Goal: Find specific page/section: Find specific page/section

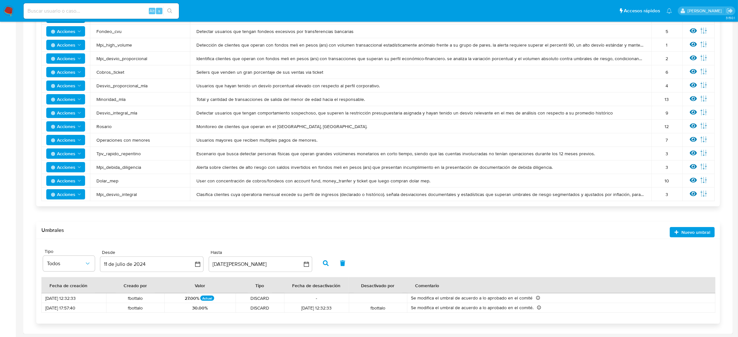
scroll to position [35, 0]
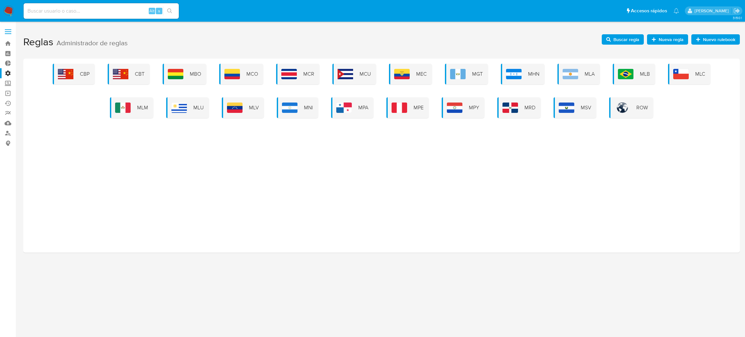
click at [568, 78] on img at bounding box center [571, 74] width 16 height 10
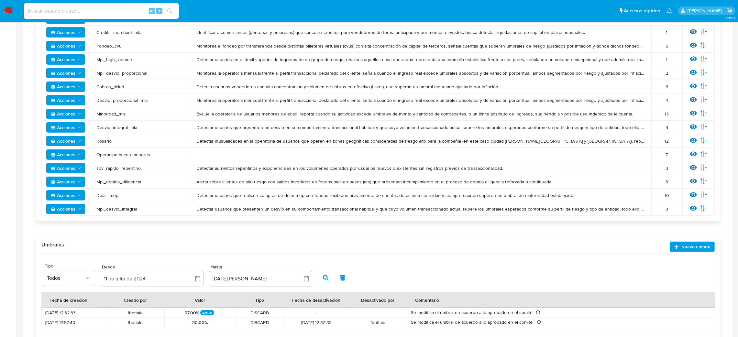
scroll to position [277, 0]
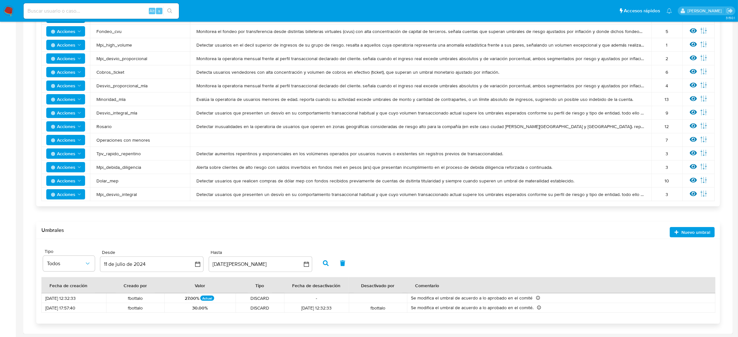
click at [66, 140] on span "Acciones" at bounding box center [63, 140] width 25 height 10
click at [259, 131] on td "Detectar inusualidades en la operatoria de usuarios que operen en zonas geográf…" at bounding box center [420, 127] width 461 height 14
click at [692, 139] on icon at bounding box center [693, 139] width 7 height 7
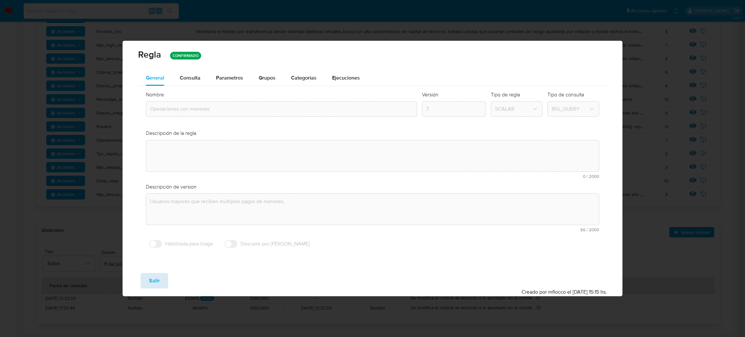
click at [141, 287] on div "Guardar Salir Simular Confirmar" at bounding box center [372, 281] width 469 height 16
click at [147, 285] on button "Salir" at bounding box center [154, 281] width 27 height 16
type input "1"
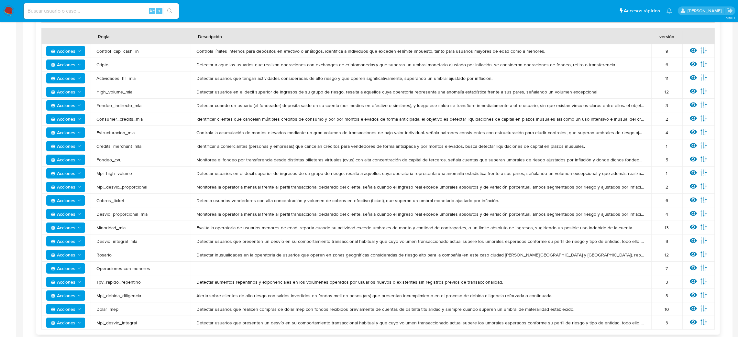
scroll to position [132, 0]
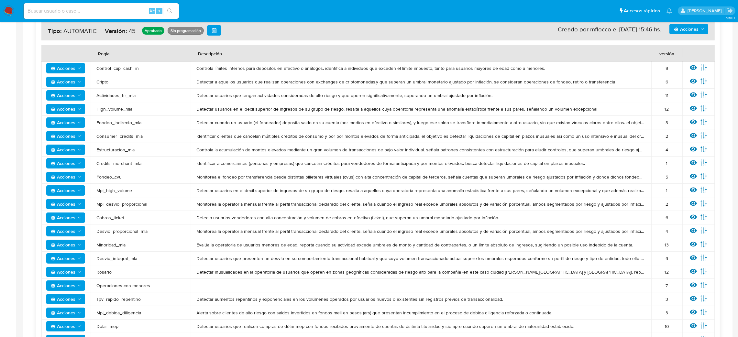
click at [414, 263] on td "Detectar usuarios que presenten un desvío en su comportamiento transaccional ha…" at bounding box center [420, 259] width 461 height 14
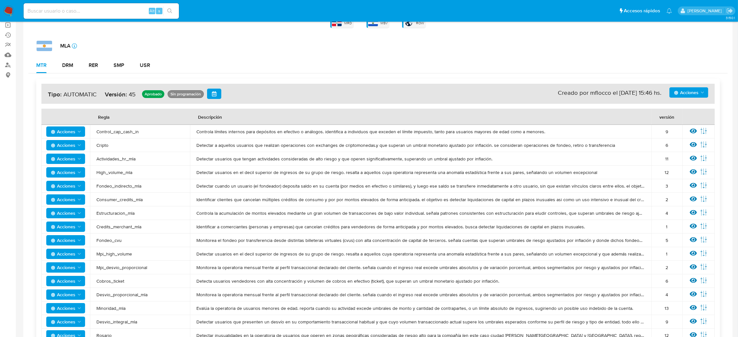
scroll to position [0, 0]
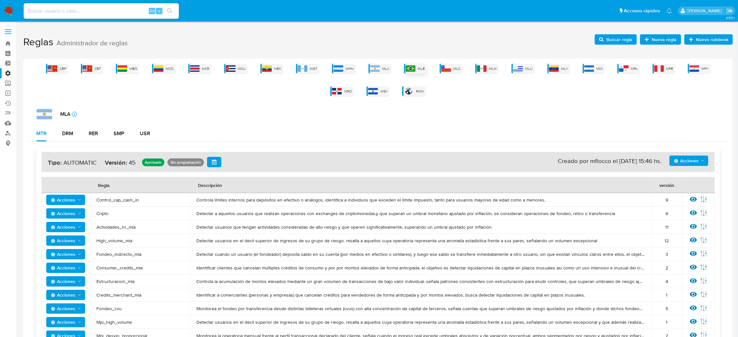
click at [406, 68] on img at bounding box center [411, 68] width 10 height 6
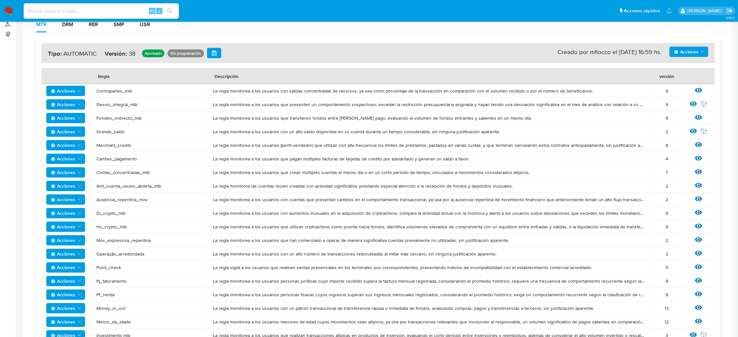
scroll to position [101, 0]
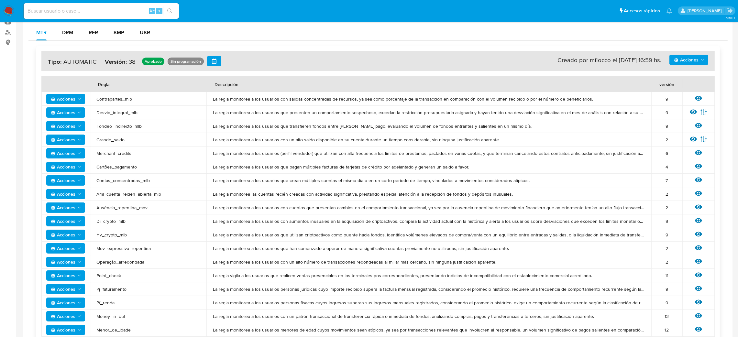
click at [218, 267] on td "La regla monitorea a los usuarios con un alto número de transacciones redondead…" at bounding box center [428, 262] width 445 height 14
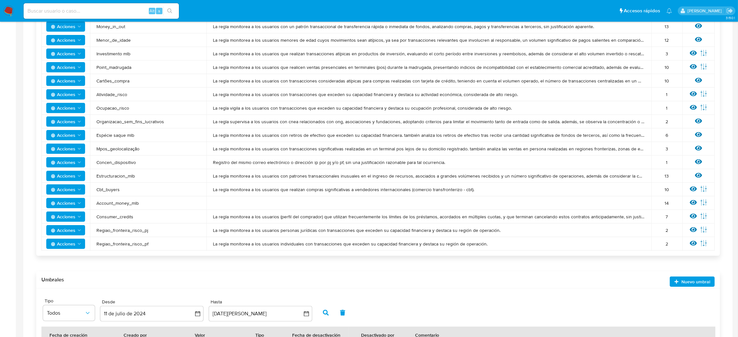
scroll to position [392, 0]
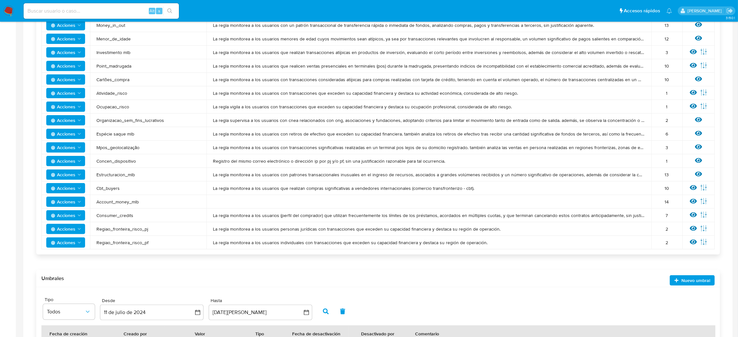
click at [249, 206] on td at bounding box center [428, 202] width 445 height 14
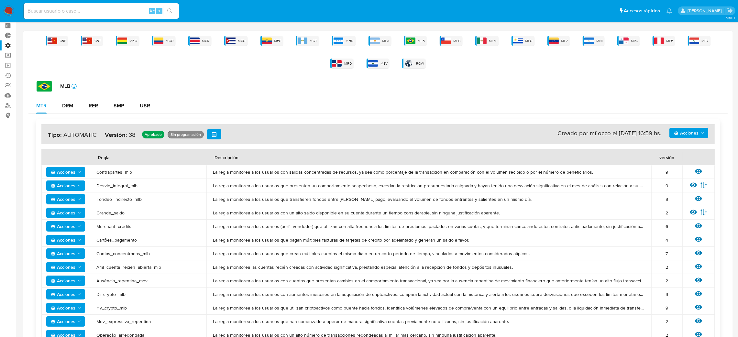
scroll to position [4, 0]
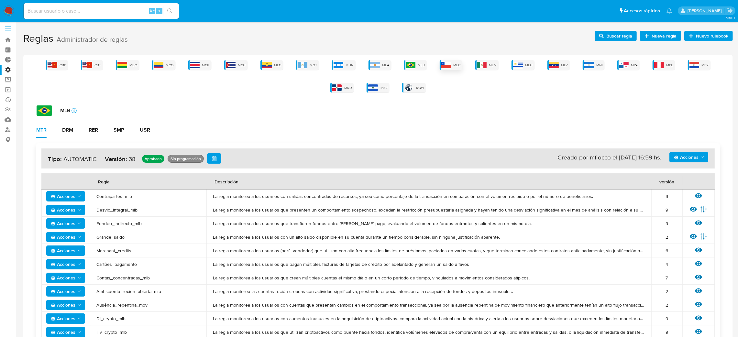
click at [441, 62] on img at bounding box center [446, 65] width 10 height 6
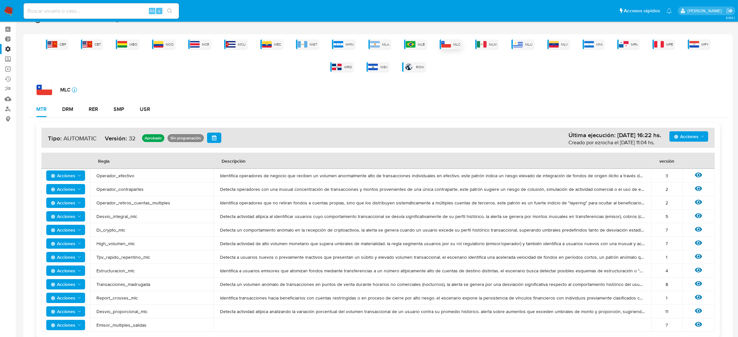
scroll to position [23, 0]
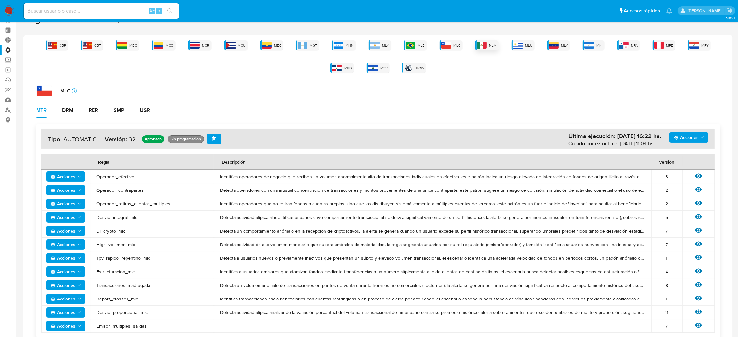
click at [489, 43] on span "MLM" at bounding box center [493, 45] width 8 height 5
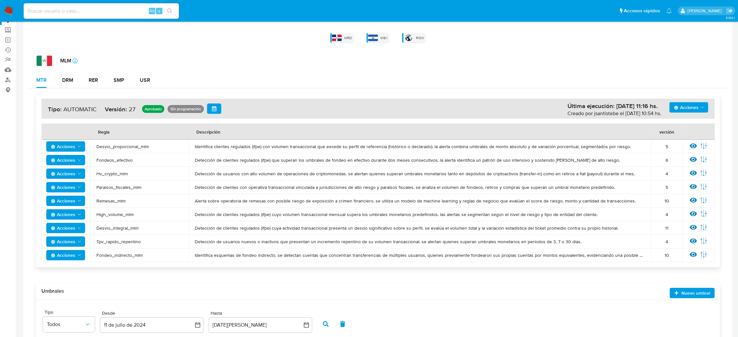
scroll to position [0, 0]
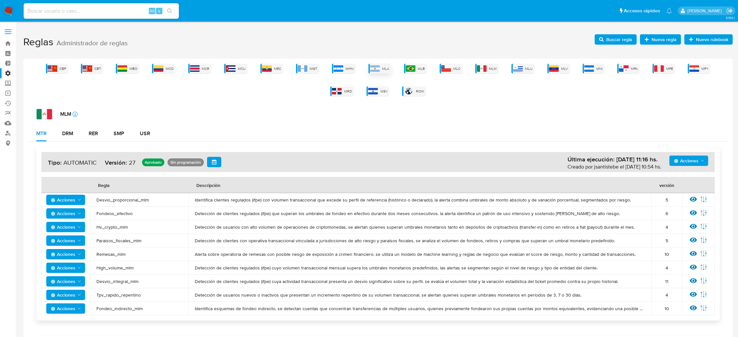
click at [368, 71] on div "MLA" at bounding box center [379, 69] width 23 height 10
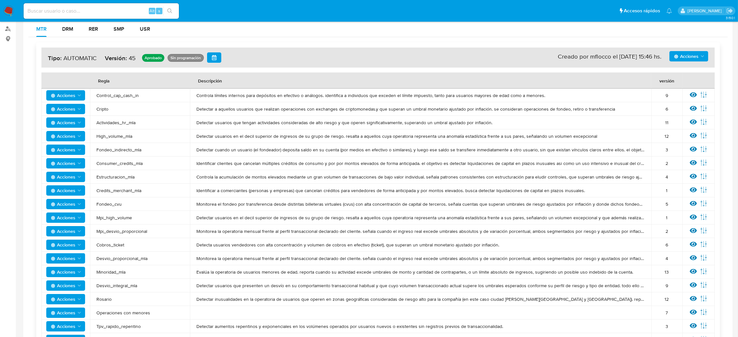
scroll to position [194, 0]
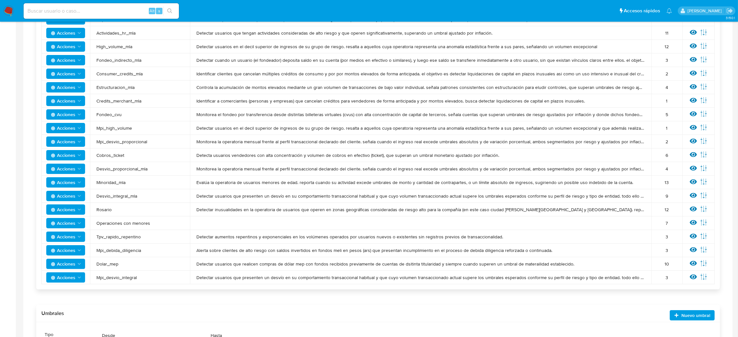
drag, startPoint x: 151, startPoint y: 223, endPoint x: 94, endPoint y: 224, distance: 57.0
click at [94, 224] on td "Operaciones con menores" at bounding box center [140, 223] width 100 height 14
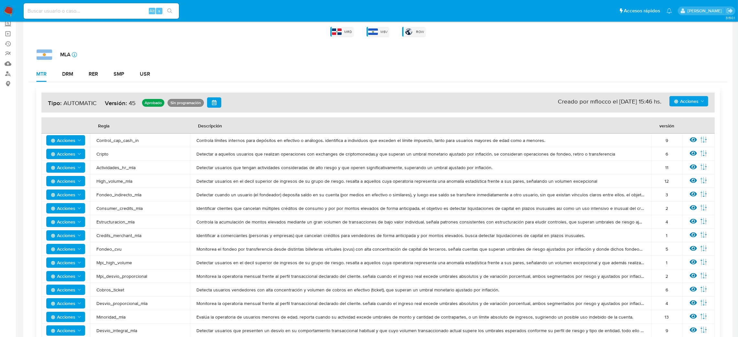
scroll to position [0, 0]
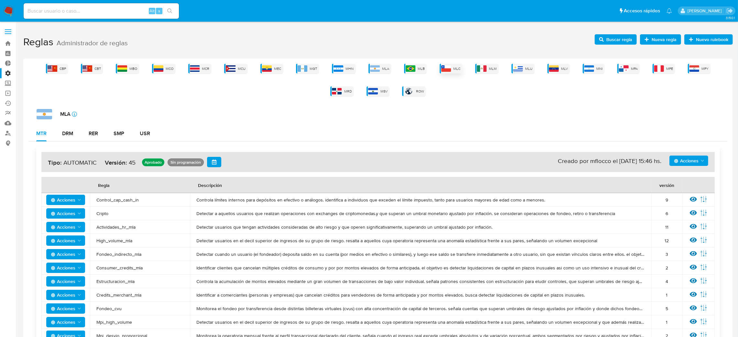
click at [441, 69] on img at bounding box center [446, 68] width 10 height 6
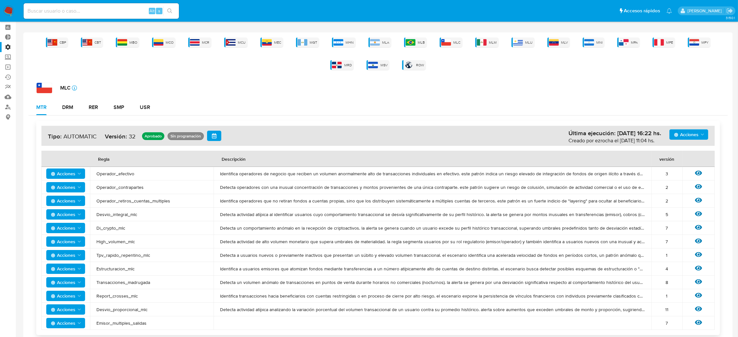
scroll to position [169, 0]
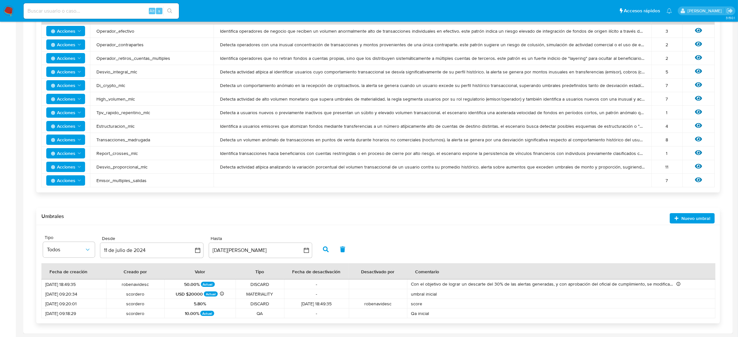
click at [103, 181] on span "Emisor_multiples_salidas" at bounding box center [151, 181] width 111 height 6
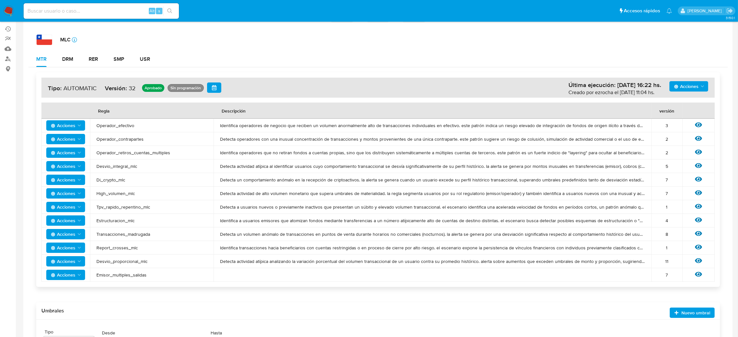
scroll to position [0, 0]
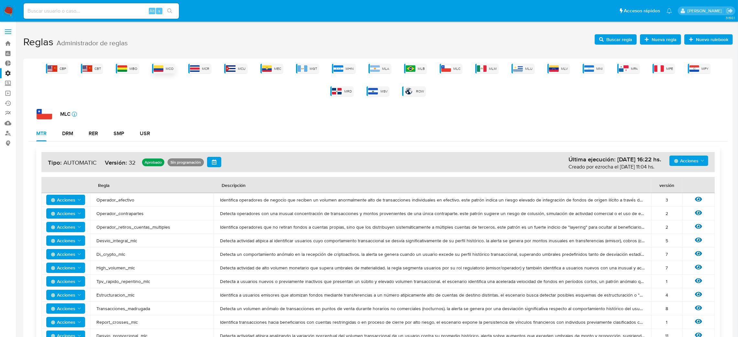
click at [154, 67] on img at bounding box center [159, 68] width 10 height 6
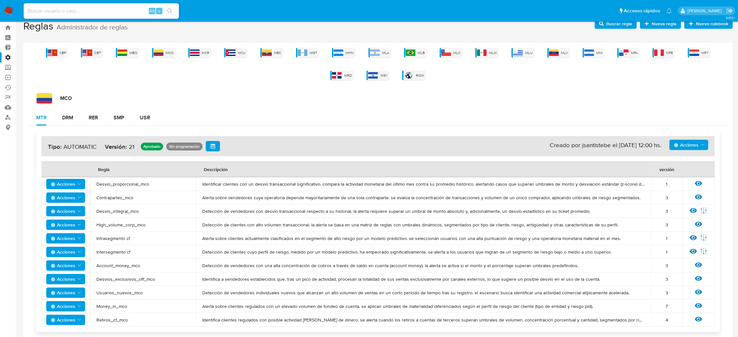
scroll to position [24, 0]
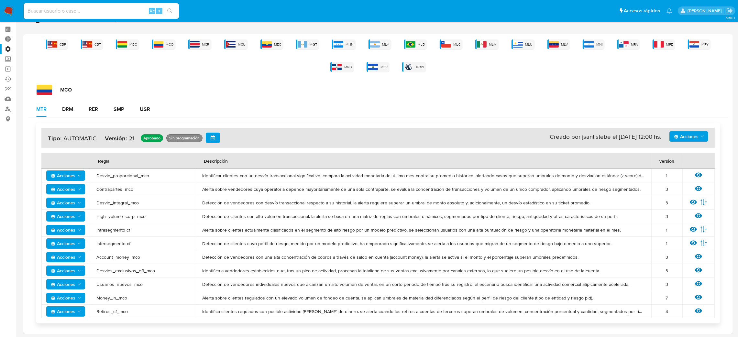
click at [267, 46] on div "CBP CBT MBO MCO MCR MCU MEC MGT MHN MLA MLB MLC MLM MLU MLV MNI MPA MPE MPY MRD…" at bounding box center [377, 55] width 699 height 32
click at [274, 46] on span "MEC" at bounding box center [277, 44] width 7 height 5
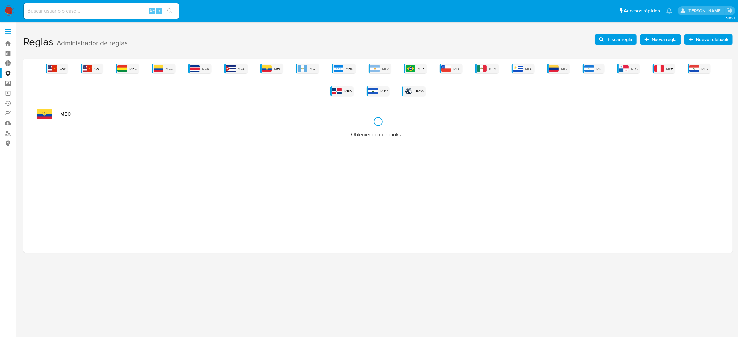
scroll to position [0, 0]
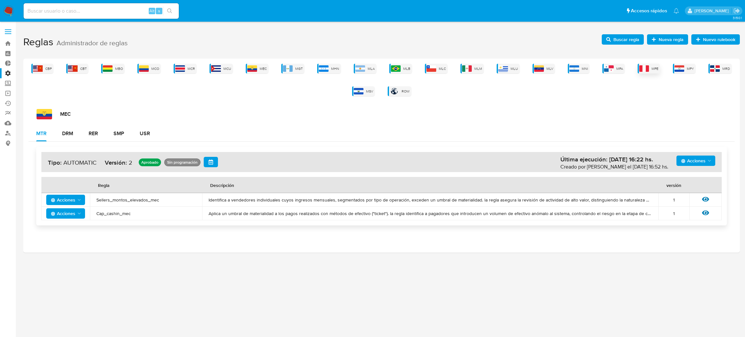
click at [638, 71] on div "MPE" at bounding box center [649, 69] width 22 height 10
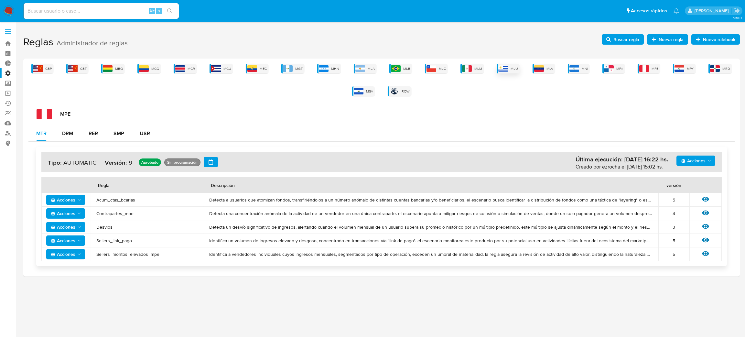
click at [499, 65] on img at bounding box center [503, 68] width 10 height 6
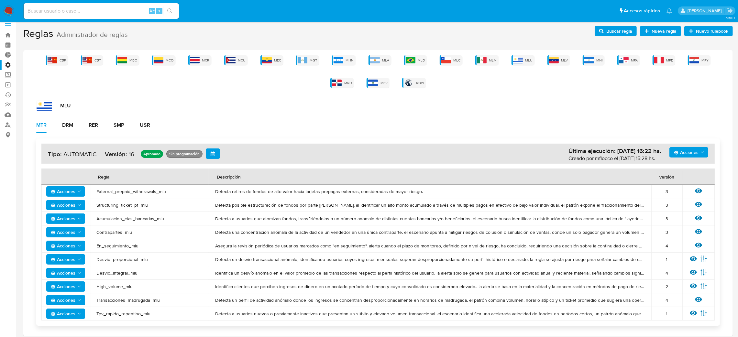
scroll to position [11, 0]
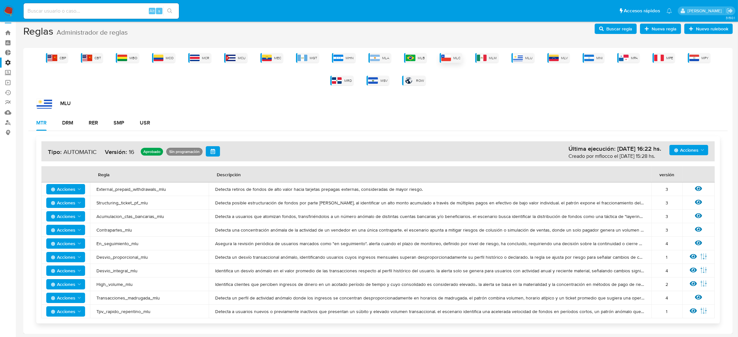
click at [441, 56] on img at bounding box center [446, 58] width 10 height 6
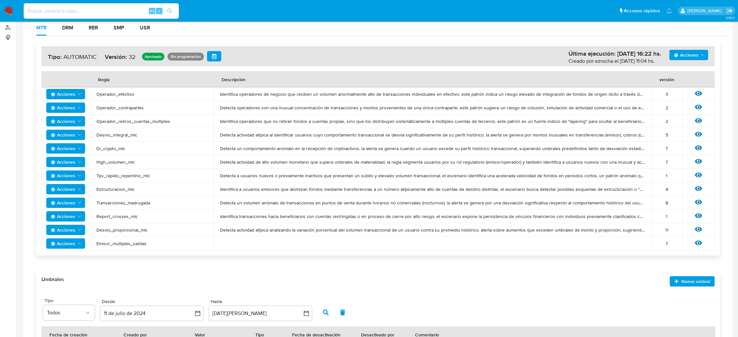
scroll to position [23, 0]
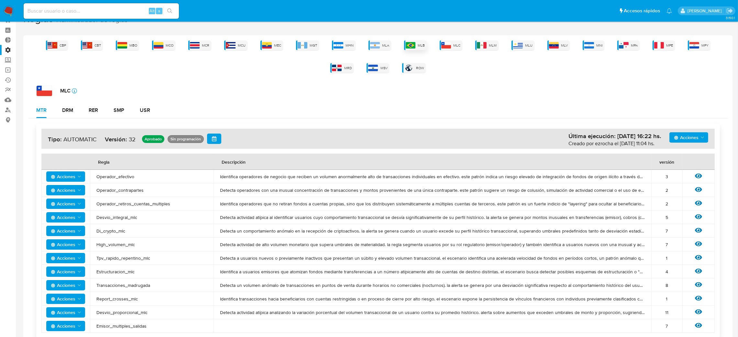
click at [404, 49] on div "MLB" at bounding box center [415, 45] width 23 height 10
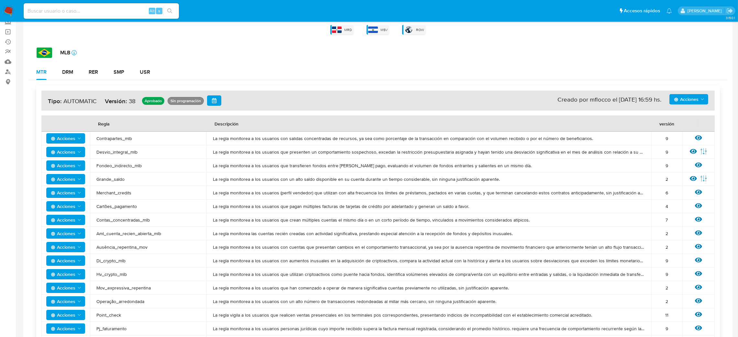
scroll to position [4, 0]
